Goal: Task Accomplishment & Management: Manage account settings

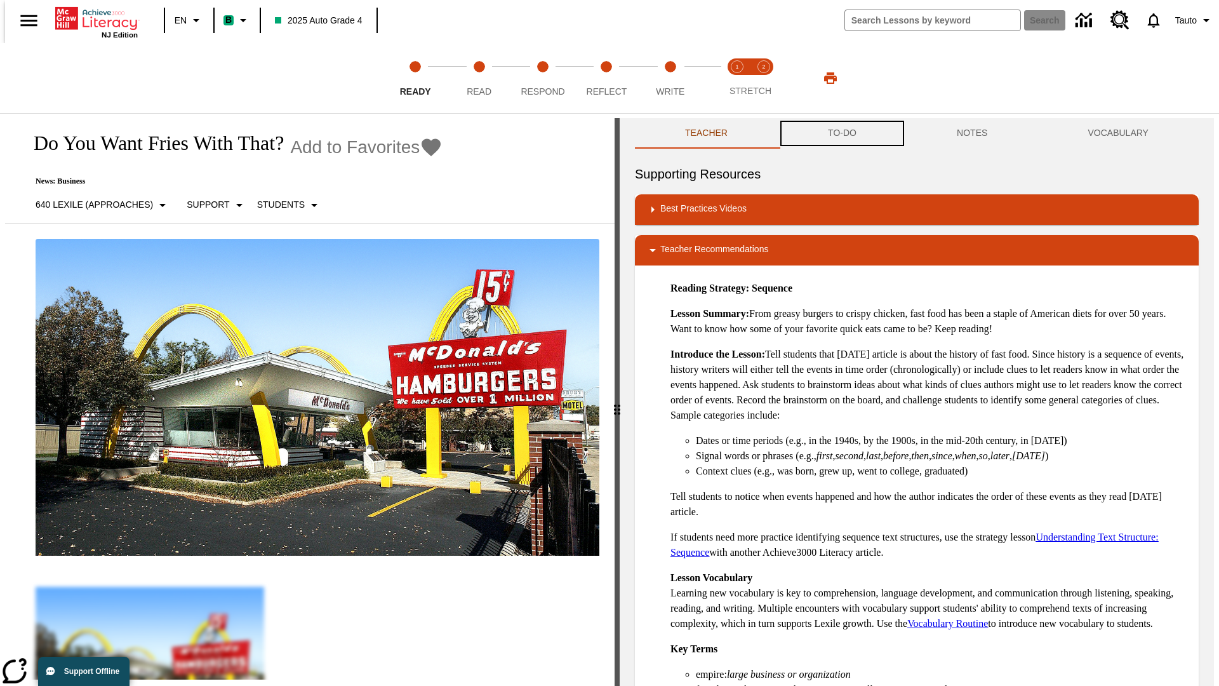
click at [841, 133] on button "TO-DO" at bounding box center [842, 133] width 129 height 30
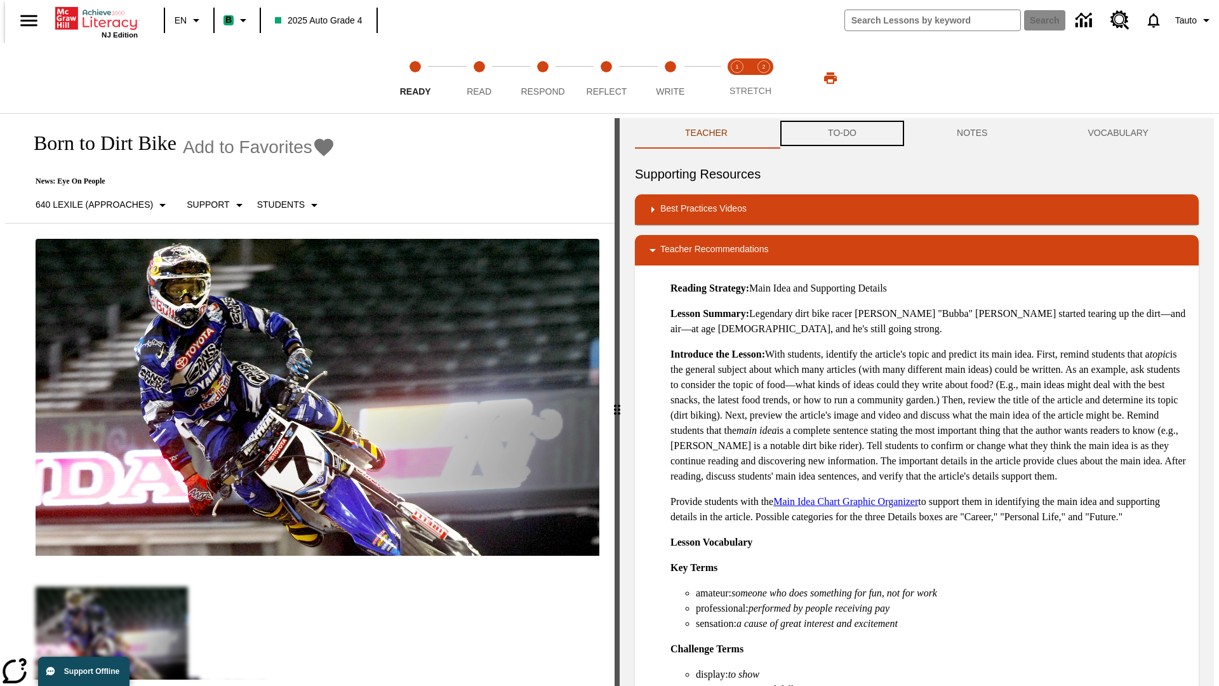
click at [841, 133] on button "TO-DO" at bounding box center [842, 133] width 129 height 30
